Goal: Task Accomplishment & Management: Manage account settings

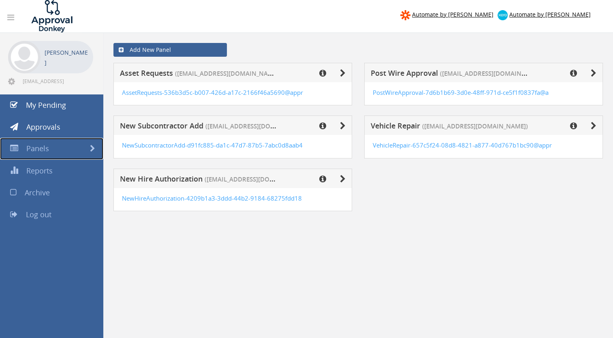
click at [36, 147] on span "Panels" at bounding box center [37, 148] width 23 height 10
click at [36, 131] on span "Approvals" at bounding box center [43, 127] width 34 height 10
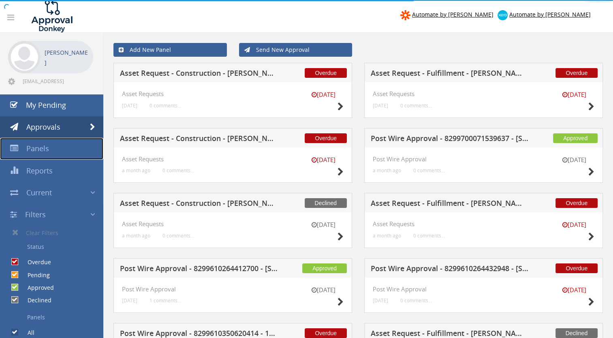
click at [41, 149] on span "Panels" at bounding box center [37, 148] width 23 height 10
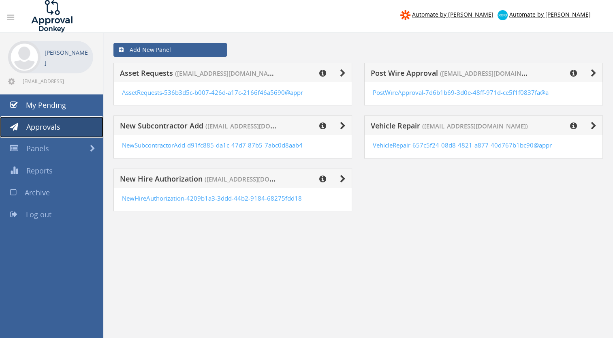
click at [45, 122] on span "Approvals" at bounding box center [43, 127] width 34 height 10
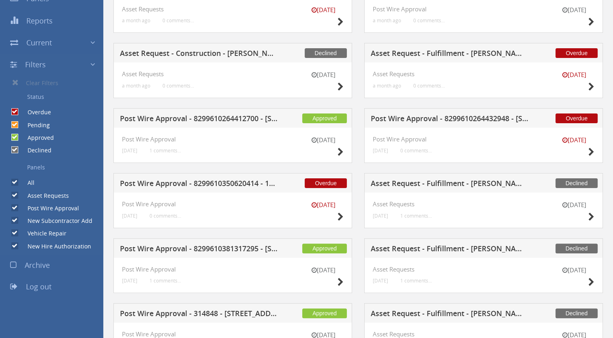
scroll to position [162, 0]
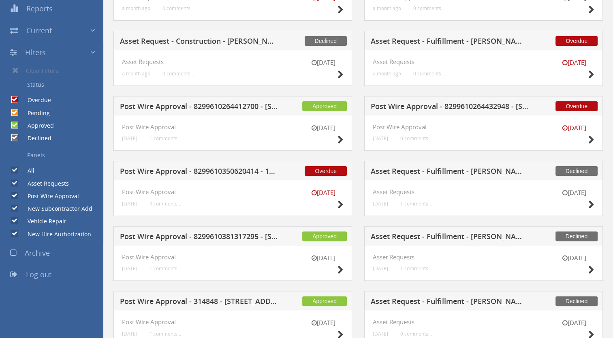
click at [15, 168] on input "All" at bounding box center [13, 170] width 5 height 5
checkbox input "false"
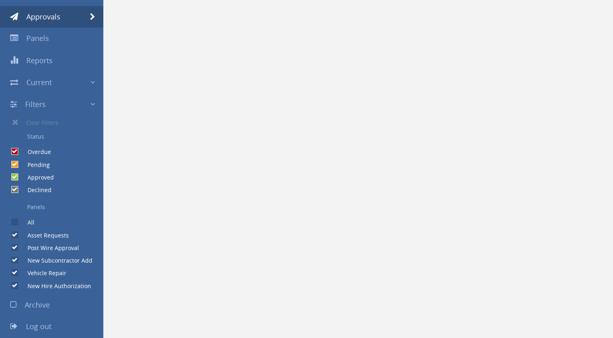
scroll to position [110, 0]
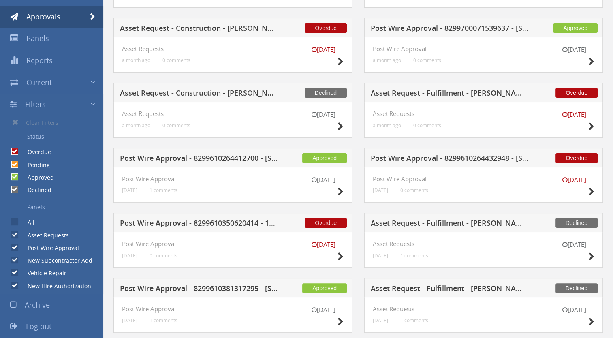
click at [14, 233] on input "Asset Requests" at bounding box center [13, 234] width 5 height 5
checkbox input "false"
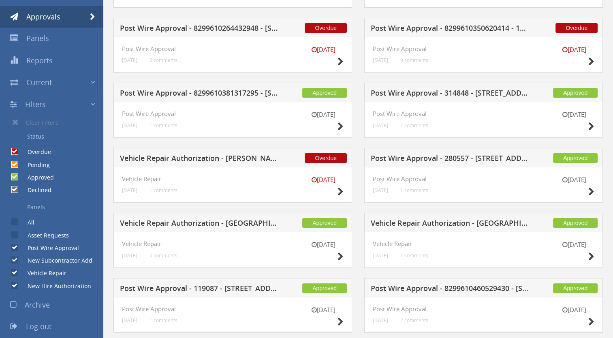
click at [14, 248] on input "Post Wire Approval" at bounding box center [13, 247] width 5 height 5
checkbox input "false"
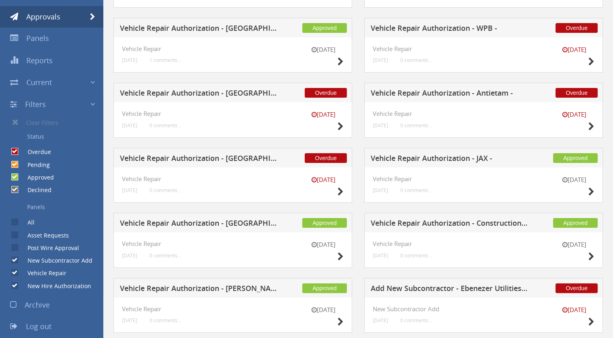
click at [15, 273] on input "Vehicle Repair" at bounding box center [13, 272] width 5 height 5
checkbox input "false"
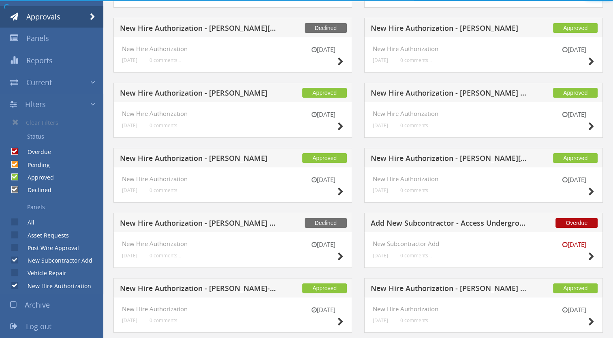
click at [15, 286] on input "New Hire Authorization" at bounding box center [13, 285] width 5 height 5
checkbox input "false"
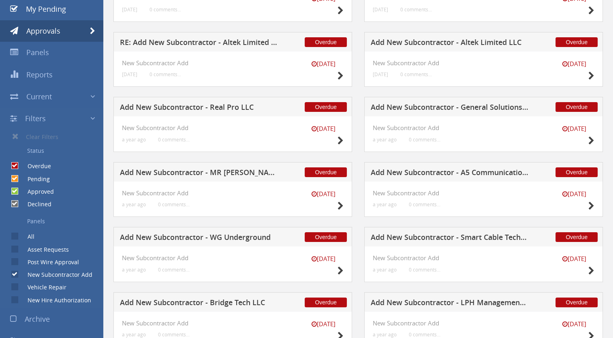
scroll to position [0, 0]
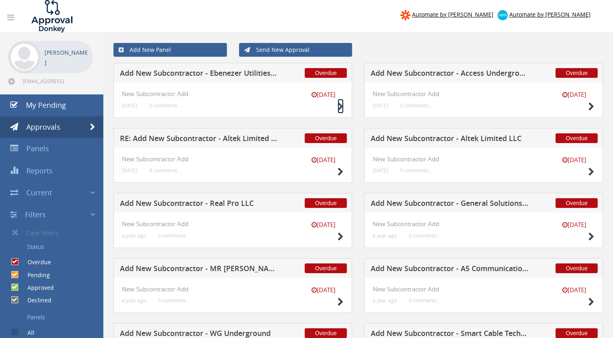
click at [338, 105] on icon at bounding box center [341, 107] width 6 height 9
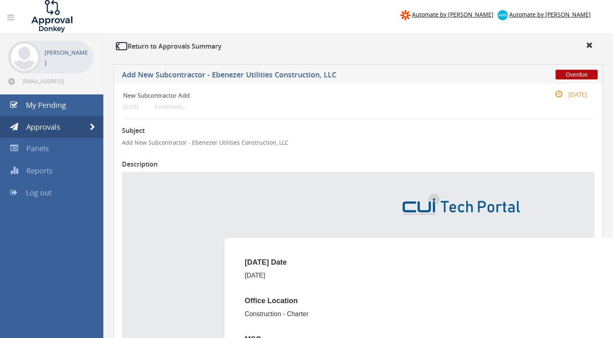
click at [117, 45] on icon at bounding box center [117, 46] width 4 height 6
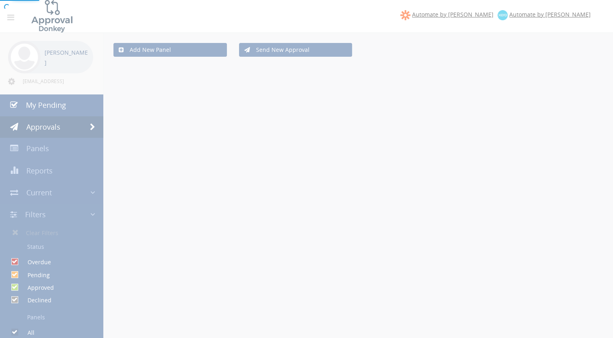
checkbox input "false"
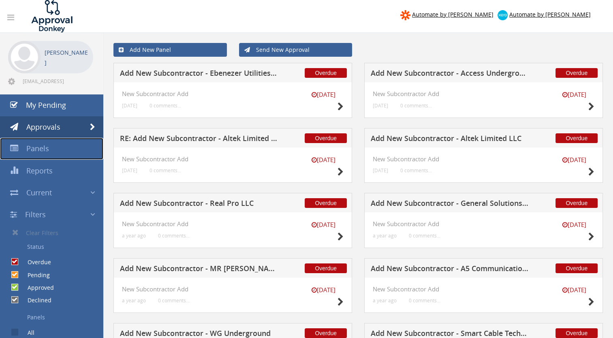
click at [43, 148] on span "Panels" at bounding box center [37, 148] width 23 height 10
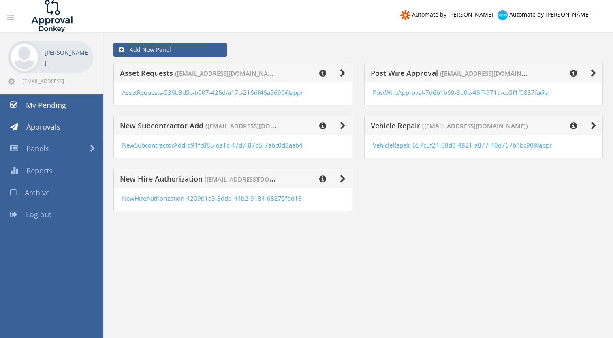
click at [110, 231] on div "Add New Panel Asset Requests ([EMAIL_ADDRESS][DOMAIN_NAME]) AssetRequests-536b3…" at bounding box center [358, 135] width 498 height 205
click at [342, 71] on icon at bounding box center [343, 73] width 6 height 8
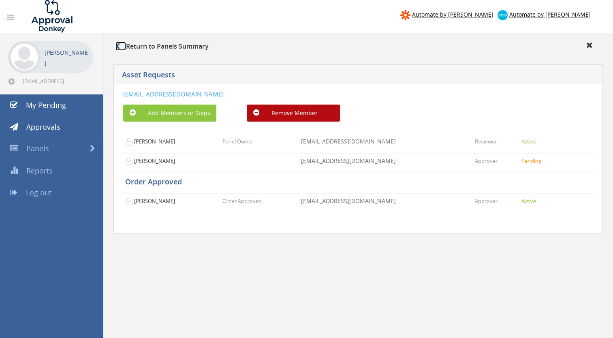
click at [118, 46] on icon at bounding box center [117, 46] width 4 height 6
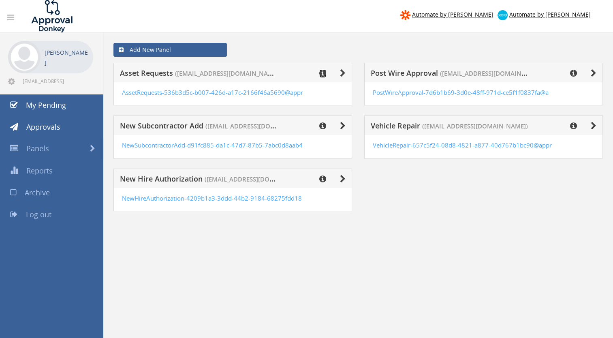
click at [323, 72] on icon at bounding box center [322, 73] width 7 height 8
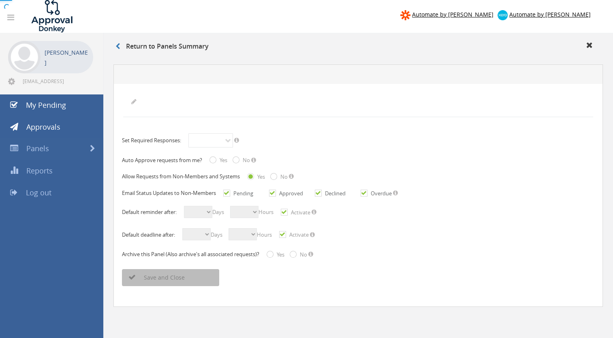
radio input "true"
checkbox input "true"
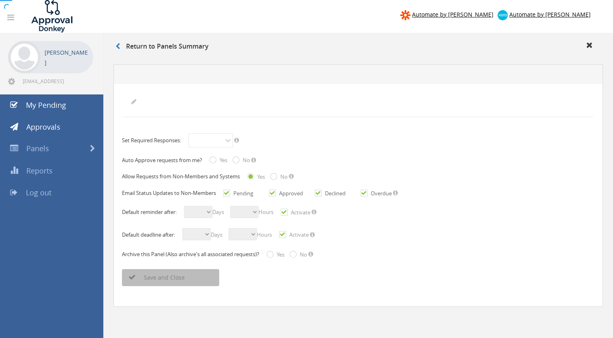
checkbox input "true"
select select "number:1"
select select "number:0"
checkbox input "true"
select select "number:1"
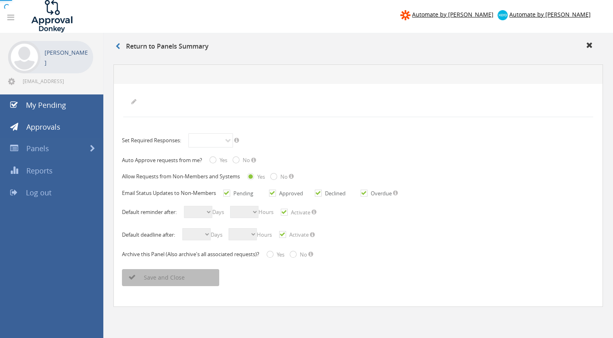
select select "number:0"
checkbox input "true"
radio input "true"
select select "number:0"
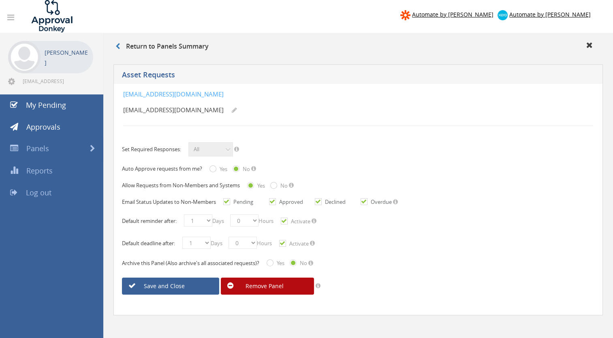
click at [271, 261] on input "Received" at bounding box center [269, 263] width 5 height 5
radio input "true"
click at [178, 286] on link "Save and Close" at bounding box center [170, 286] width 97 height 17
